Goal: Information Seeking & Learning: Learn about a topic

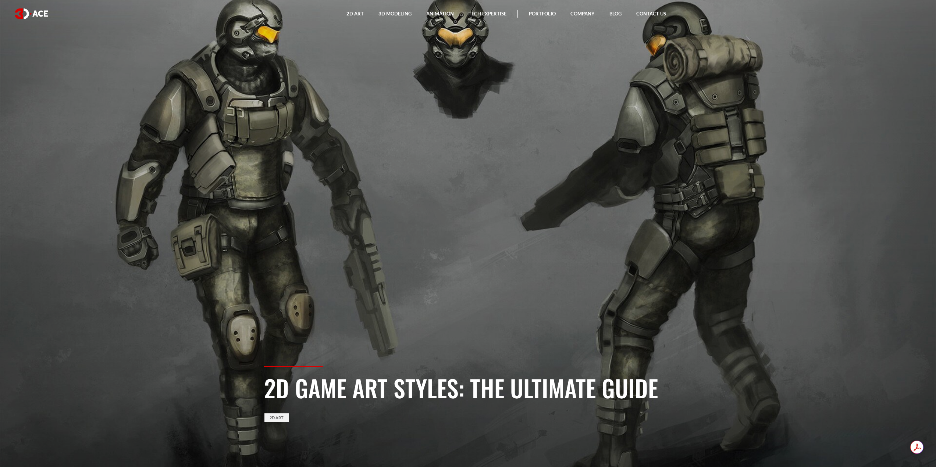
click at [0, 303] on section "2D Game Art Styles: The Ultimate Guide 2D Art" at bounding box center [468, 233] width 936 height 467
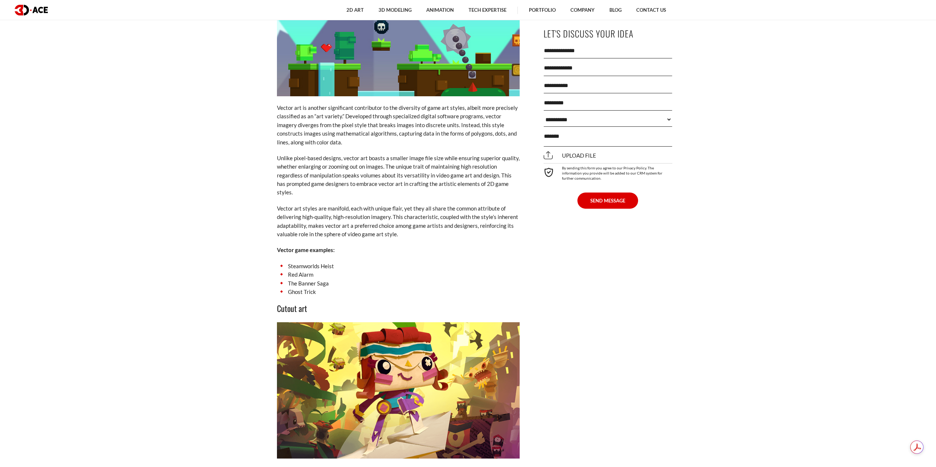
scroll to position [2133, 0]
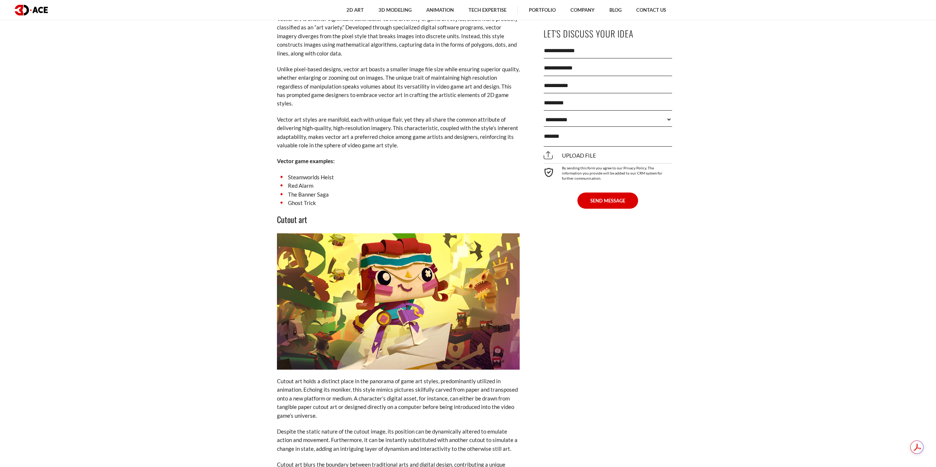
click at [303, 182] on li "Red Alarm" at bounding box center [398, 186] width 243 height 8
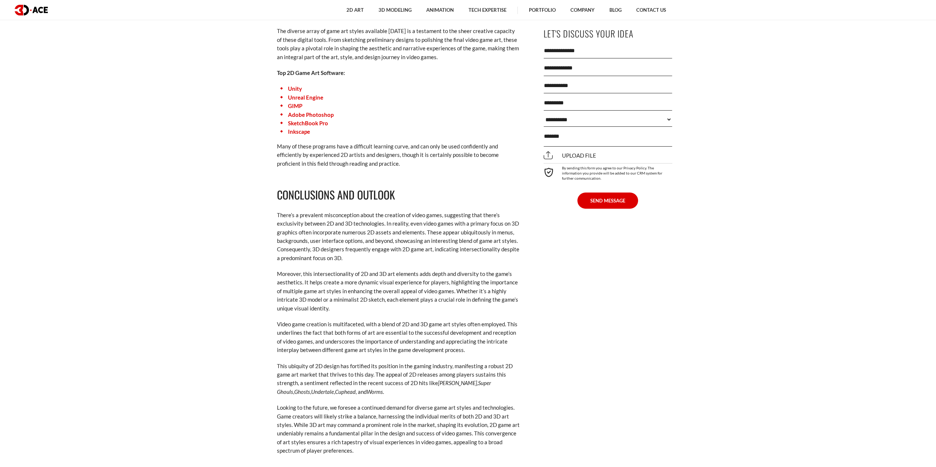
scroll to position [4708, 0]
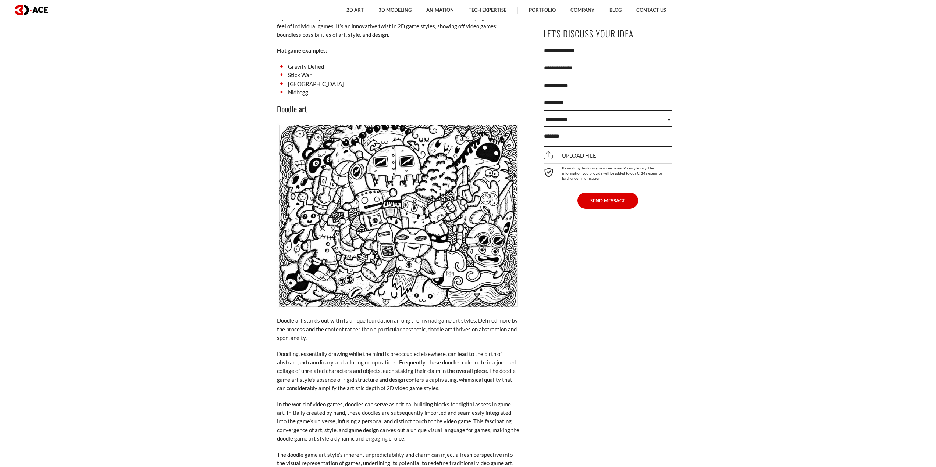
scroll to position [3710, 0]
drag, startPoint x: 448, startPoint y: 154, endPoint x: 465, endPoint y: 156, distance: 17.1
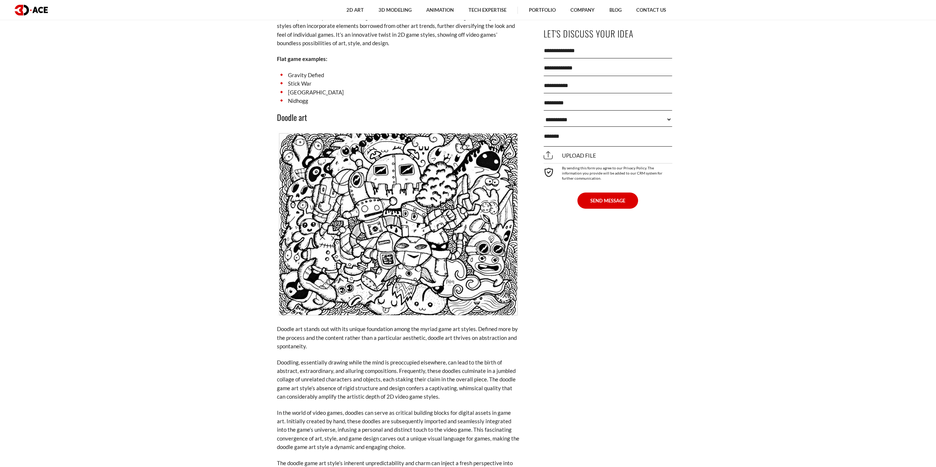
scroll to position [3700, 0]
